Goal: Task Accomplishment & Management: Complete application form

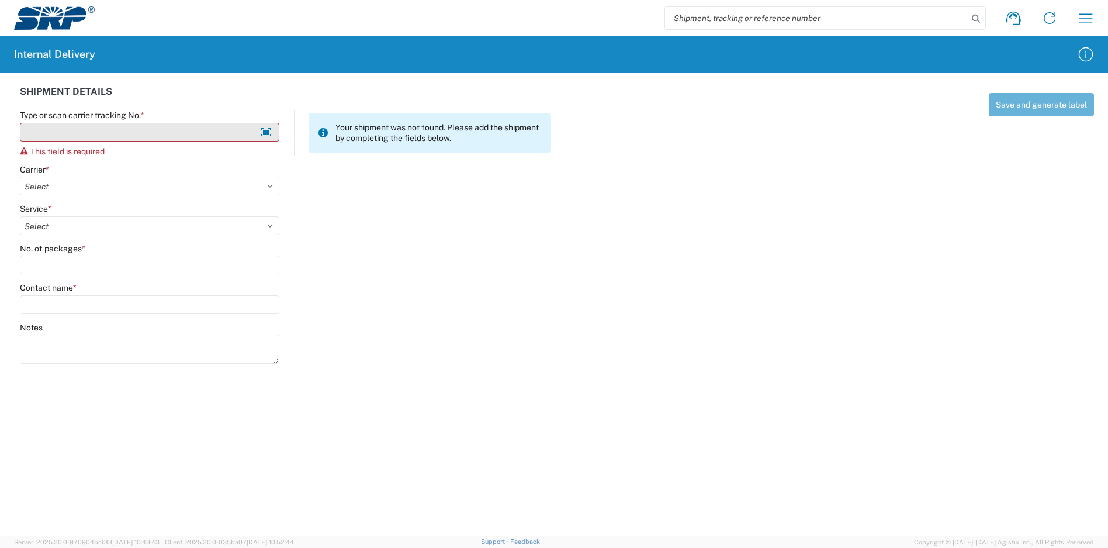
click at [212, 131] on input "Type or scan carrier tracking No. *" at bounding box center [149, 132] width 259 height 19
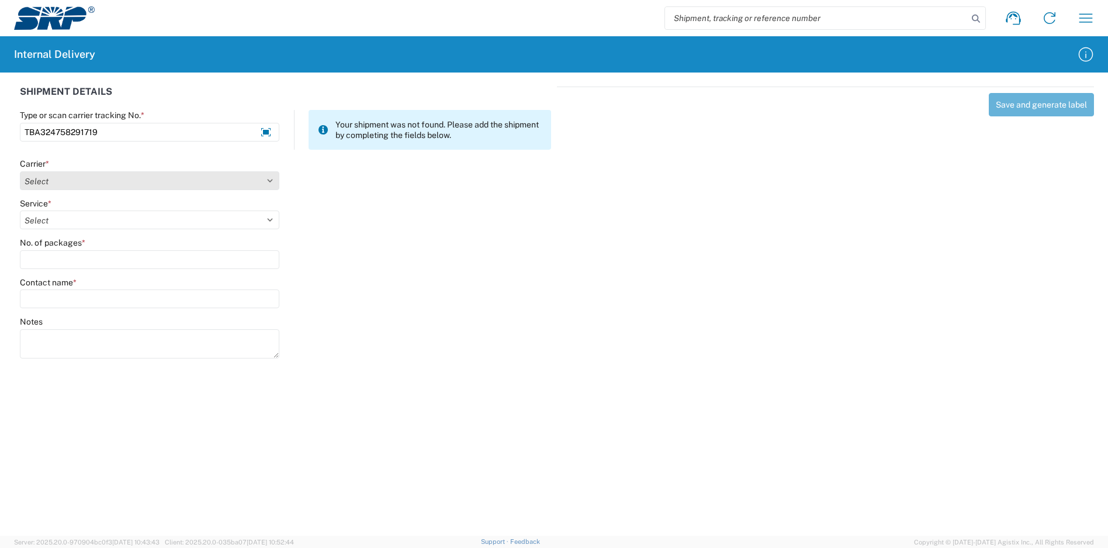
type input "TBA324758291719"
click at [103, 179] on select "Select Amazon Logistics ATI Trucking BC Dimerco Logistics Empire Southwest FedE…" at bounding box center [149, 180] width 259 height 19
select select "8933"
click at [20, 171] on select "Select Amazon Logistics ATI Trucking BC Dimerco Logistics Empire Southwest FedE…" at bounding box center [149, 180] width 259 height 19
click at [81, 219] on select "Select" at bounding box center [149, 219] width 259 height 19
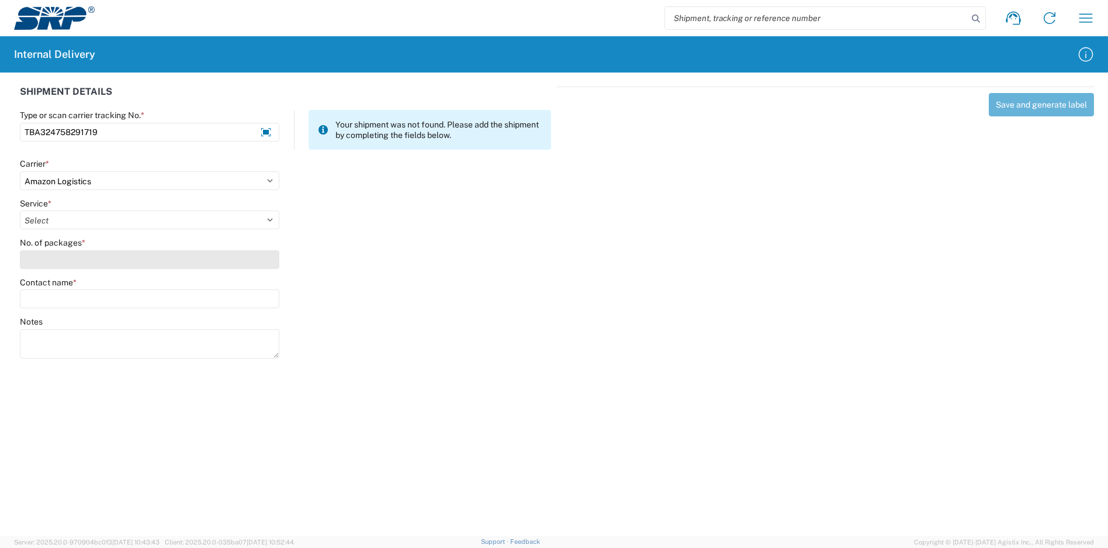
select select "24525"
click at [20, 210] on select "Select Amazon Logistics TBA Rail TL Standard 3 - 5 Day" at bounding box center [149, 219] width 259 height 19
click at [69, 264] on input "No. of packages *" at bounding box center [149, 259] width 259 height 19
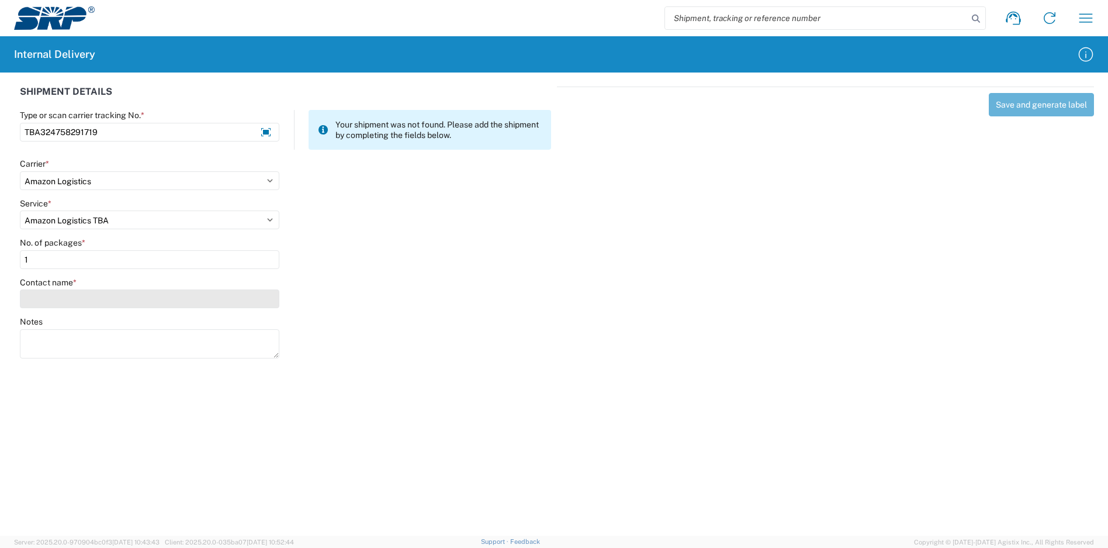
type input "1"
click at [58, 297] on input "Contact name *" at bounding box center [149, 298] width 259 height 19
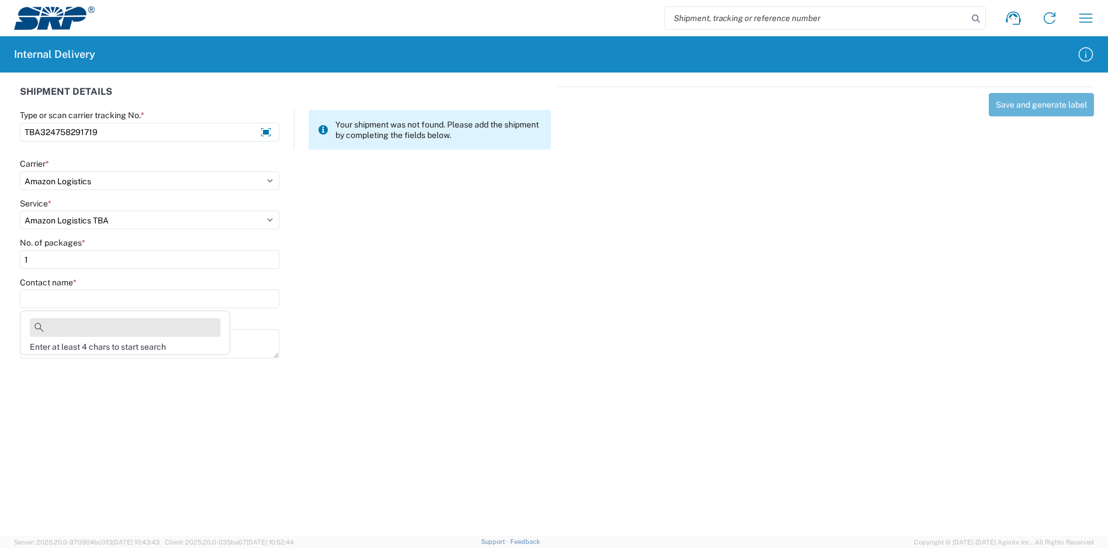
click at [190, 327] on input at bounding box center [125, 327] width 190 height 19
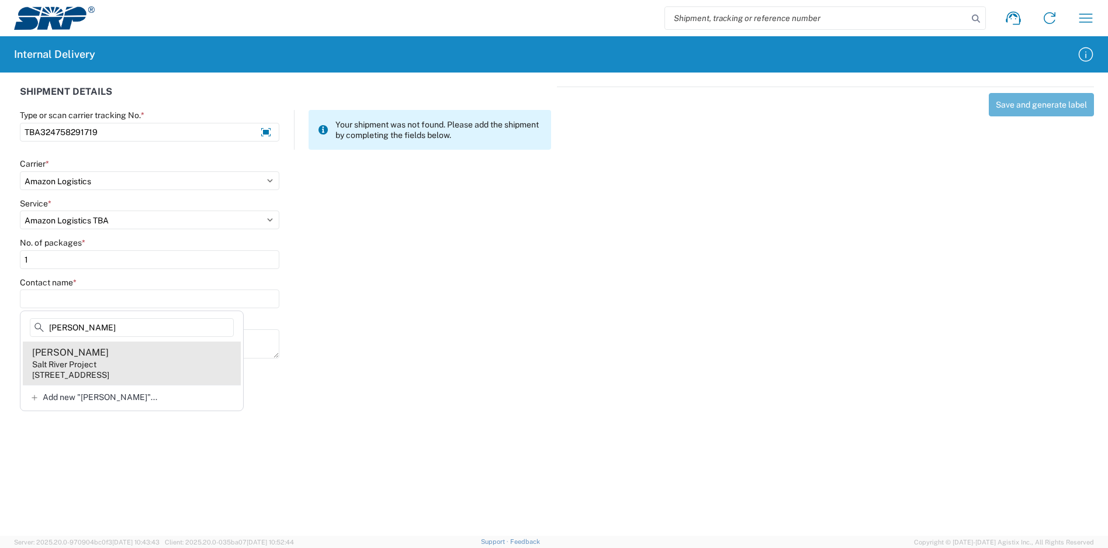
type input "[PERSON_NAME]"
click at [168, 367] on agx-address-suggestion-item "[PERSON_NAME] Salt River Project [STREET_ADDRESS]" at bounding box center [132, 362] width 218 height 43
type input "[PERSON_NAME]"
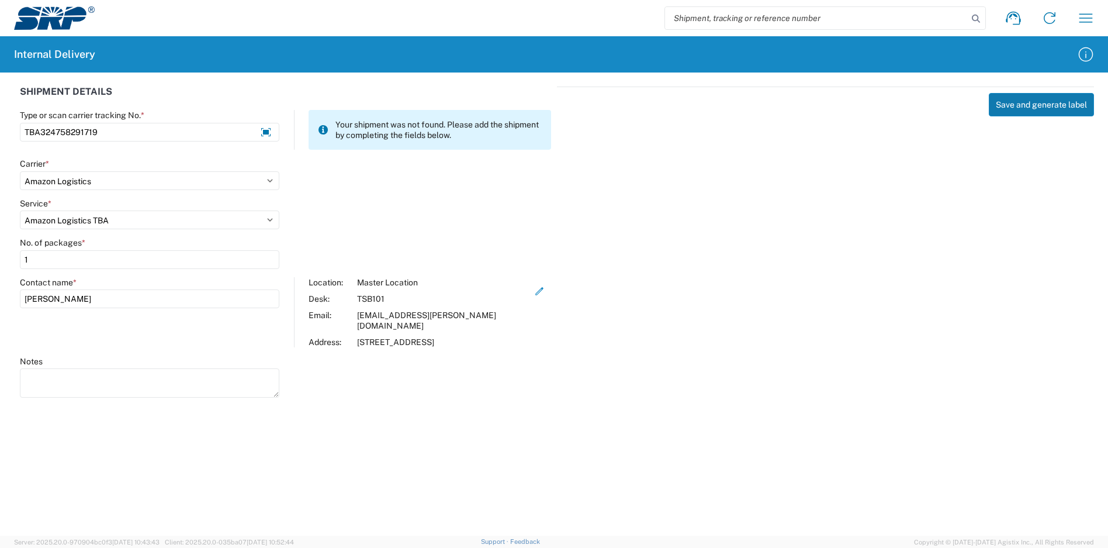
click at [1037, 106] on button "Save and generate label" at bounding box center [1041, 104] width 105 height 23
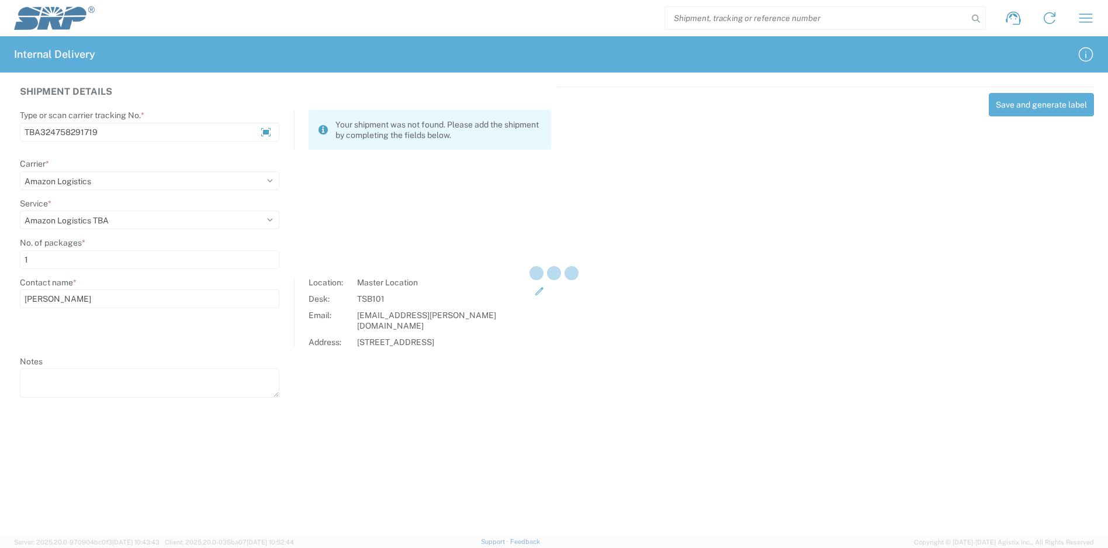
select select
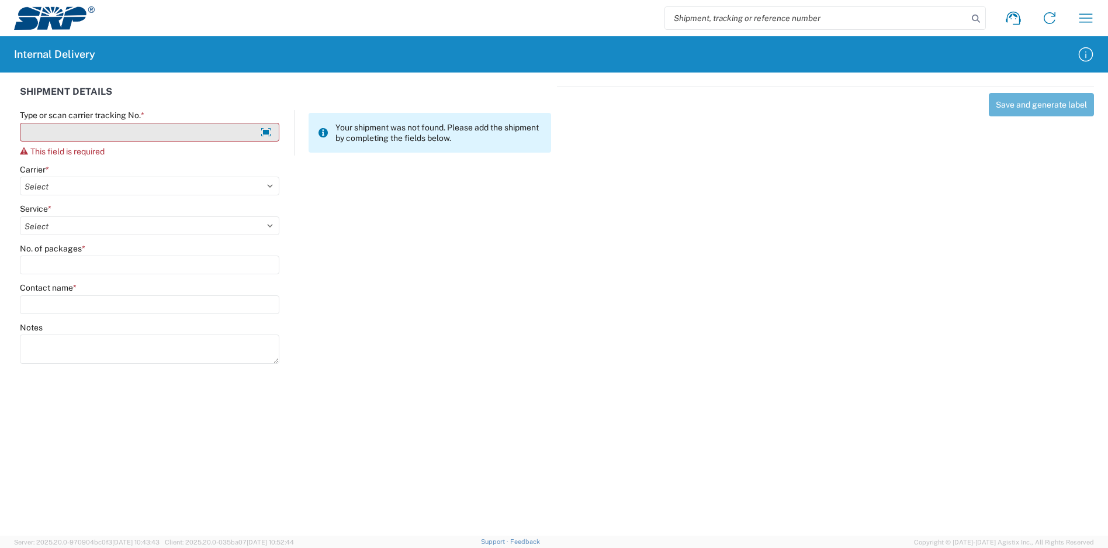
click at [145, 135] on input "Type or scan carrier tracking No. *" at bounding box center [149, 132] width 259 height 19
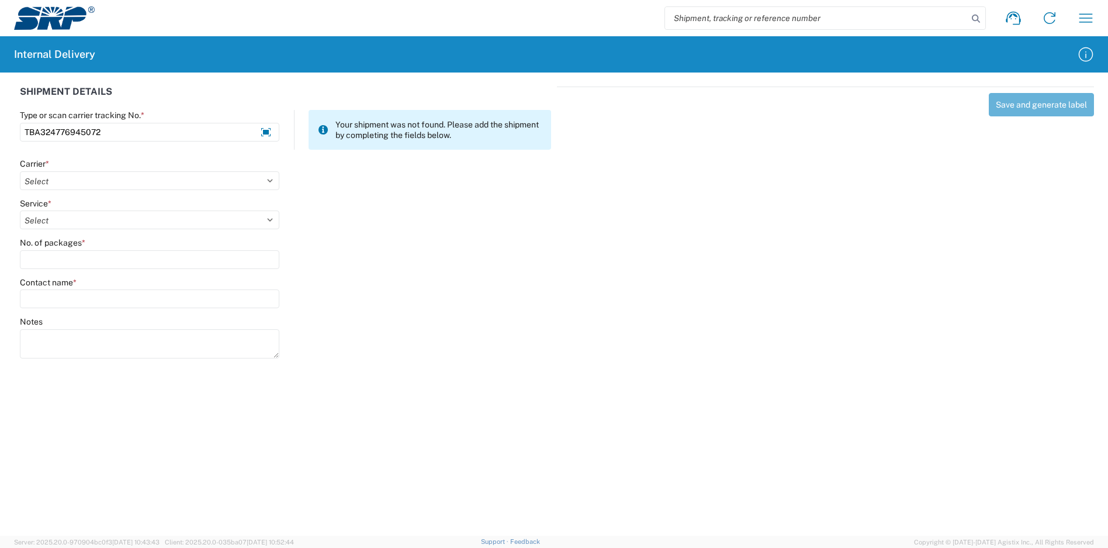
type input "TBA324776945072"
click at [119, 190] on agx-form-control-wrapper-v2 "Carrier * Select Amazon Logistics ATI Trucking BC Dimerco Logistics Empire Sout…" at bounding box center [150, 178] width 272 height 40
click at [120, 186] on select "Select Amazon Logistics ATI Trucking BC Dimerco Logistics Empire Southwest FedE…" at bounding box center [149, 180] width 259 height 19
click at [814, 245] on div "Save and generate label" at bounding box center [825, 220] width 537 height 268
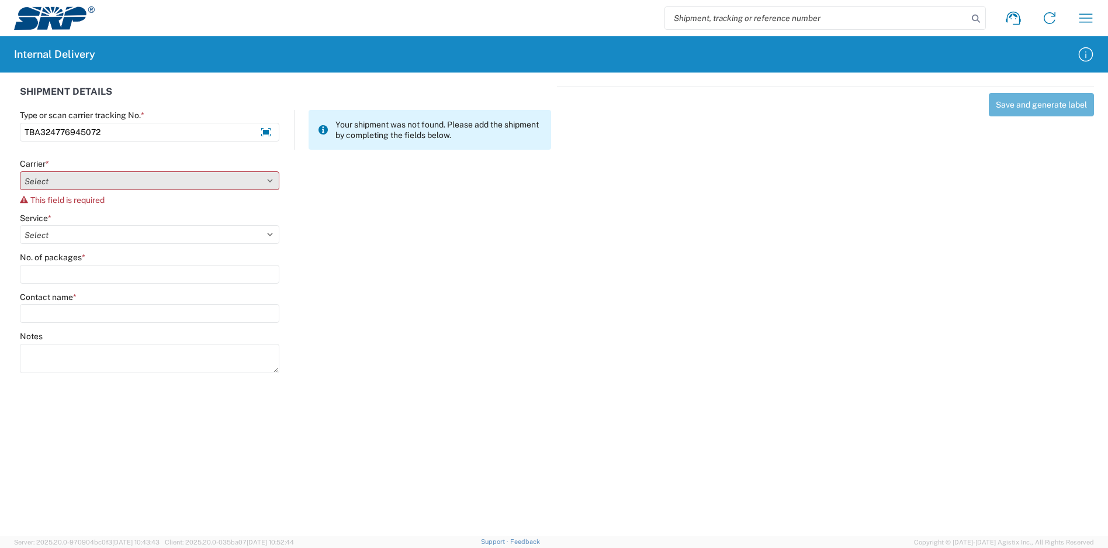
click at [135, 187] on select "Select Amazon Logistics ATI Trucking BC Dimerco Logistics Empire Southwest FedE…" at bounding box center [149, 180] width 259 height 19
select select "8933"
click at [20, 171] on select "Select Amazon Logistics ATI Trucking BC Dimerco Logistics Empire Southwest FedE…" at bounding box center [149, 180] width 259 height 19
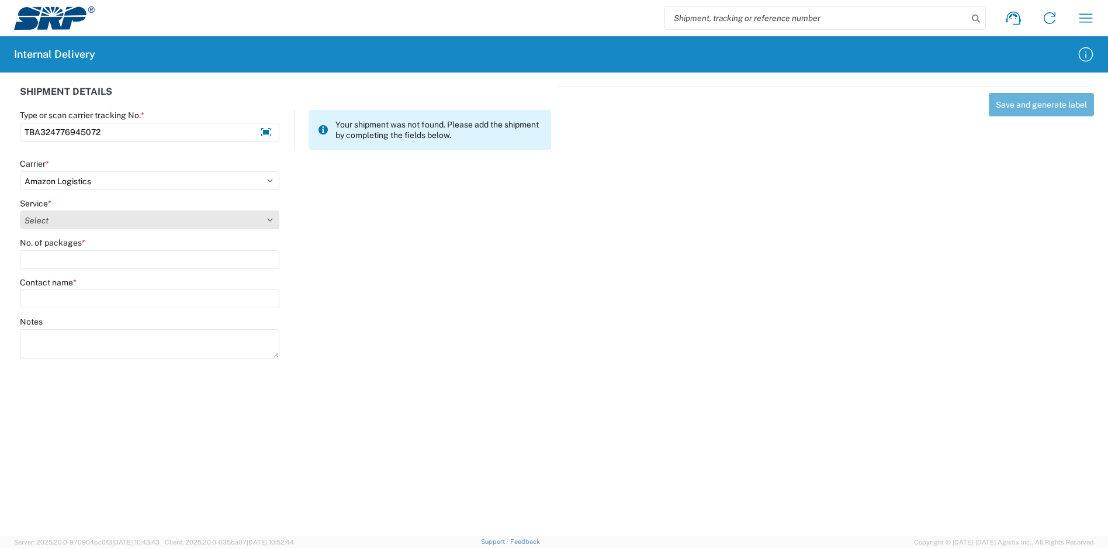
click at [129, 227] on select "Select Amazon Logistics TBA Rail TL Standard 3 - 5 Day" at bounding box center [149, 219] width 259 height 19
select select "24525"
click at [20, 210] on select "Select Amazon Logistics TBA Rail TL Standard 3 - 5 Day" at bounding box center [149, 219] width 259 height 19
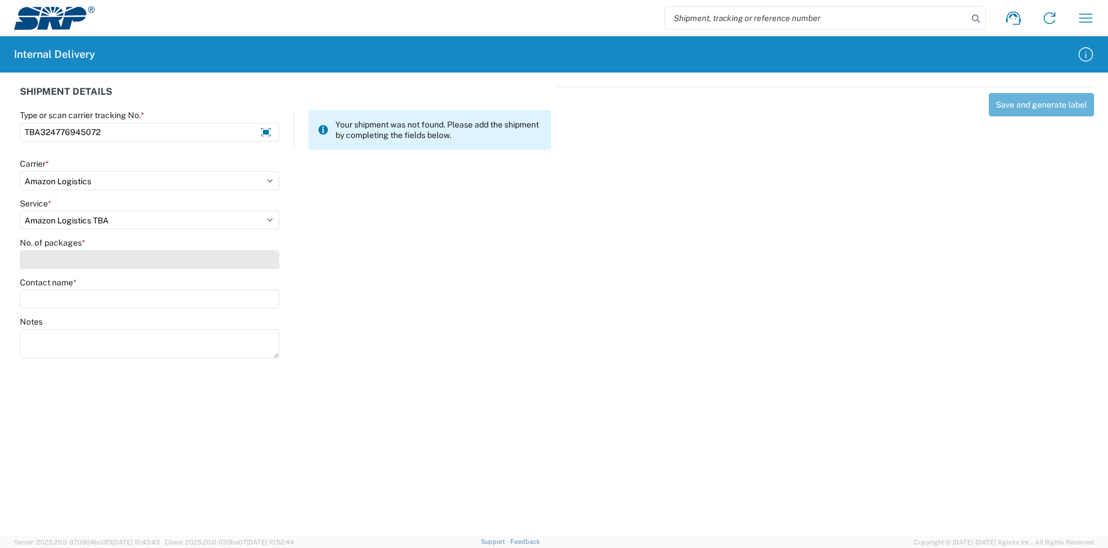
click at [131, 260] on input "No. of packages *" at bounding box center [149, 259] width 259 height 19
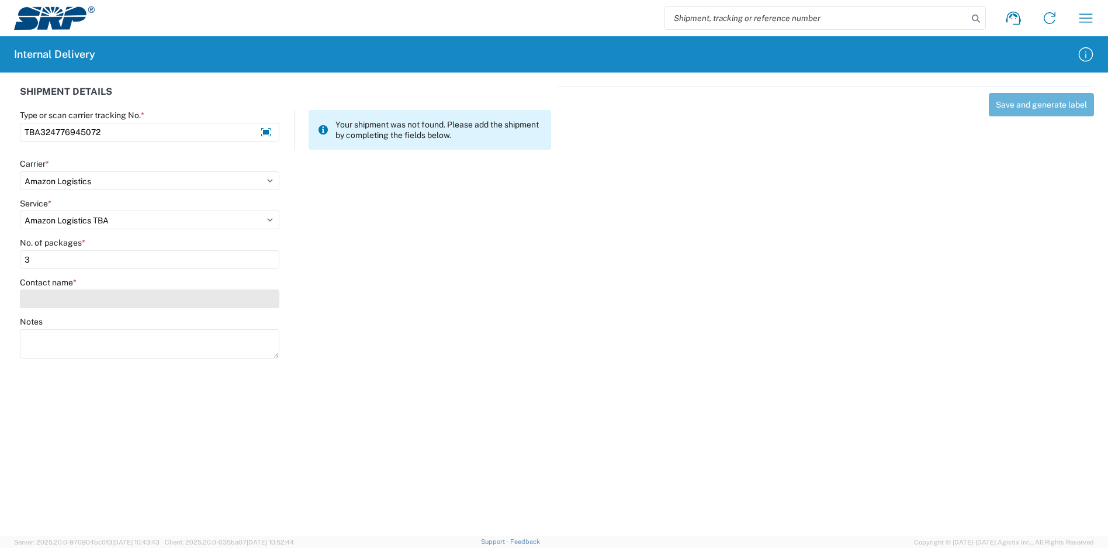
type input "3"
click at [125, 300] on input "Contact name *" at bounding box center [149, 298] width 259 height 19
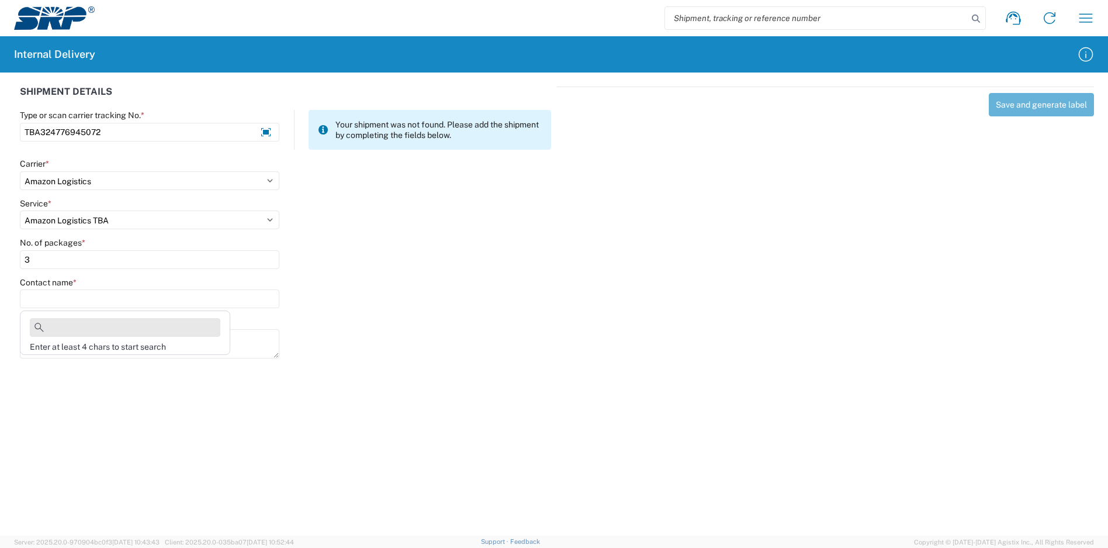
click at [119, 323] on input at bounding box center [125, 327] width 190 height 19
type input "T"
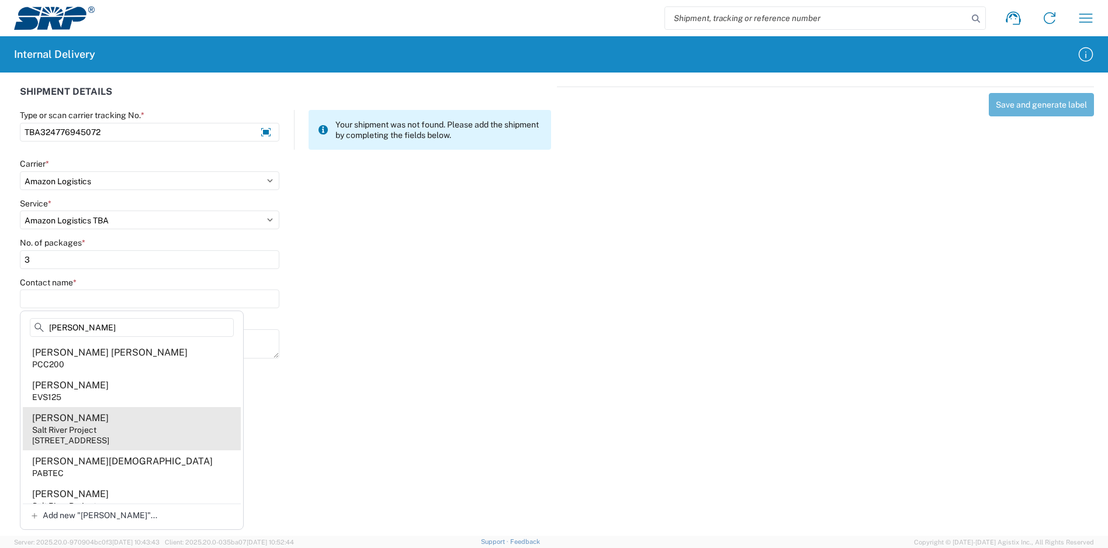
type input "[PERSON_NAME]"
click at [175, 431] on agx-address-suggestion-item "[PERSON_NAME] Salt River Project [STREET_ADDRESS]" at bounding box center [132, 428] width 218 height 43
type input "[PERSON_NAME]"
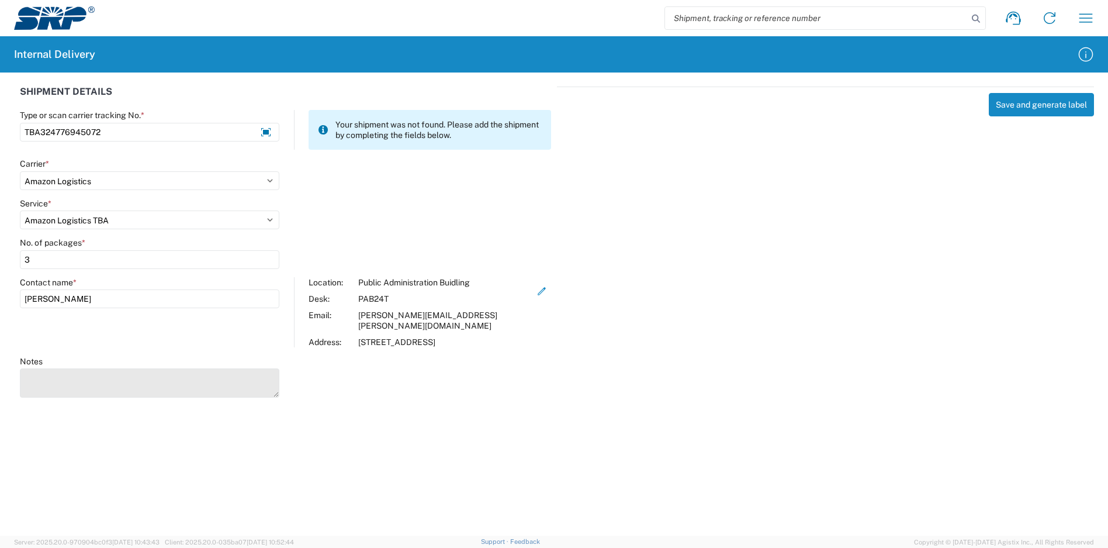
click at [229, 384] on textarea "Notes" at bounding box center [149, 382] width 259 height 29
type textarea "TBA324777390269 420852889361289718954733670714"
click at [1058, 104] on button "Save and generate label" at bounding box center [1041, 104] width 105 height 23
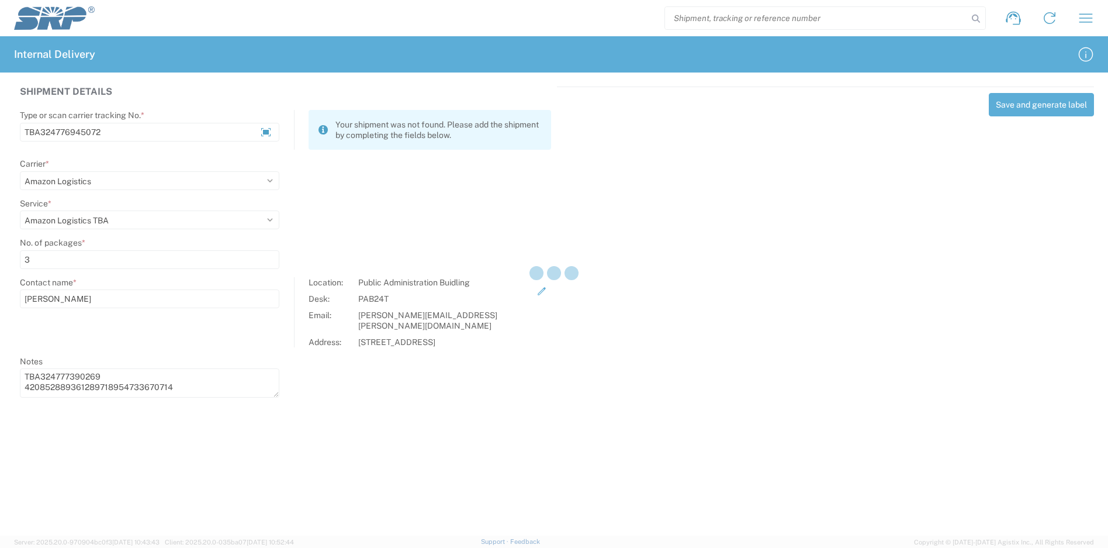
select select
